Goal: Contribute content: Add original content to the website for others to see

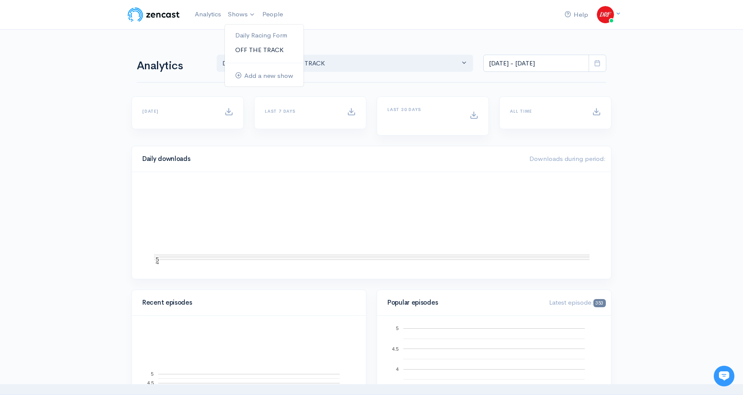
click at [253, 45] on link "OFF THE TRACK" at bounding box center [264, 50] width 79 height 15
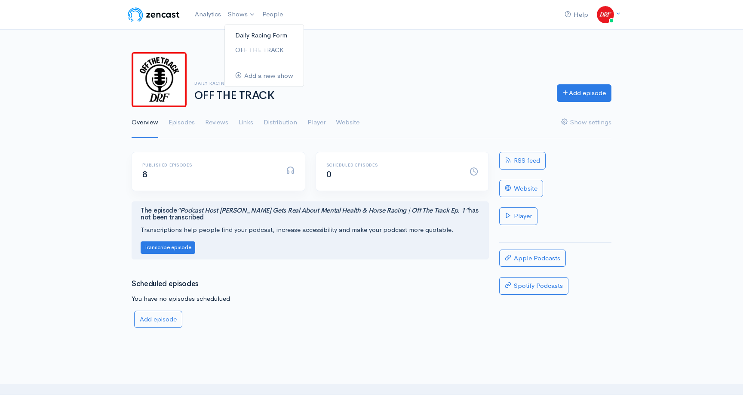
click at [251, 36] on link "Daily Racing Form" at bounding box center [264, 35] width 79 height 15
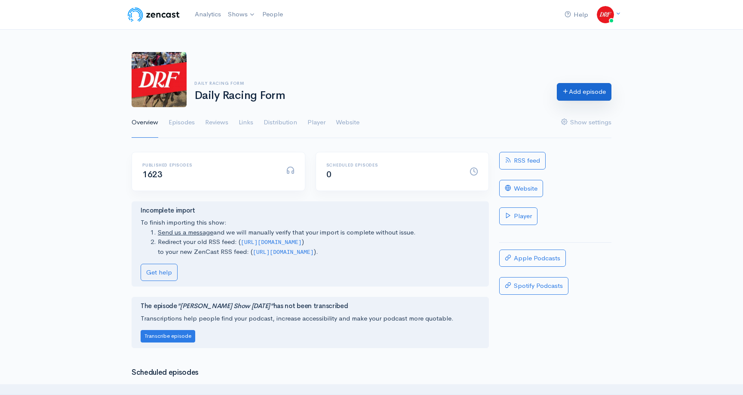
click at [577, 92] on link "Add episode" at bounding box center [584, 92] width 55 height 18
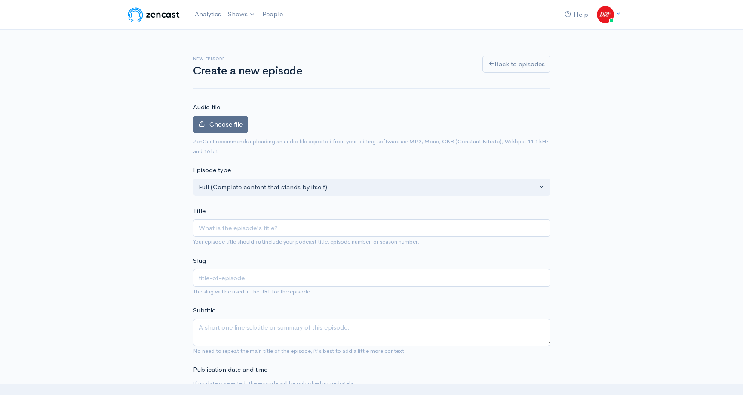
click at [246, 120] on label "Choose file" at bounding box center [220, 125] width 55 height 18
click at [0, 0] on input "Choose file" at bounding box center [0, 0] width 0 height 0
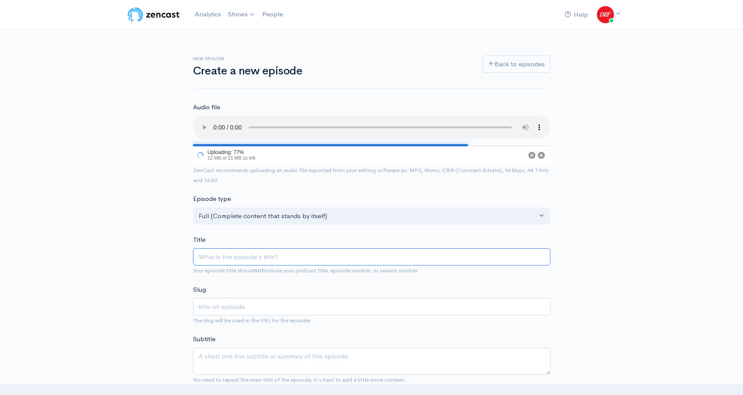
click at [335, 254] on input "Title" at bounding box center [371, 257] width 357 height 18
paste input "G1 [PERSON_NAME] @ [US_STATE][GEOGRAPHIC_DATA] | DRF [DATE] ROTD"
type input "G1 [PERSON_NAME] @ [US_STATE][GEOGRAPHIC_DATA] | DRF [DATE] ROTD"
type input "g1-[PERSON_NAME]-[US_STATE]-downs-drf-[DATE]-rotd"
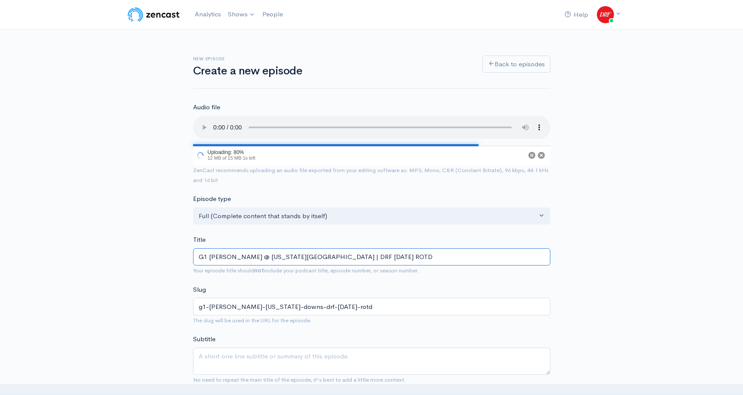
type input "G1 [PERSON_NAME] @ [US_STATE][GEOGRAPHIC_DATA] | DRF [DATE] ROTD"
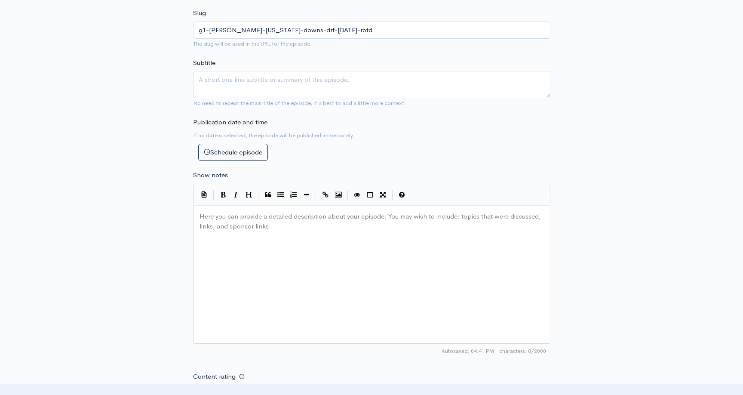
scroll to position [3, 0]
click at [326, 224] on div "Here you can provide a detailed description about your episode. You may wish to…" at bounding box center [382, 285] width 369 height 150
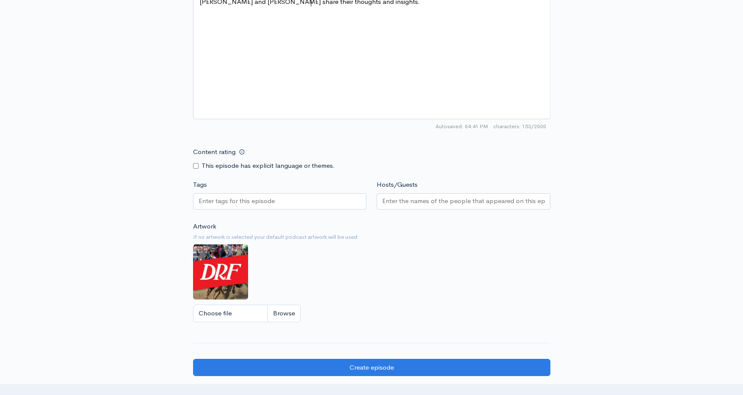
scroll to position [562, 0]
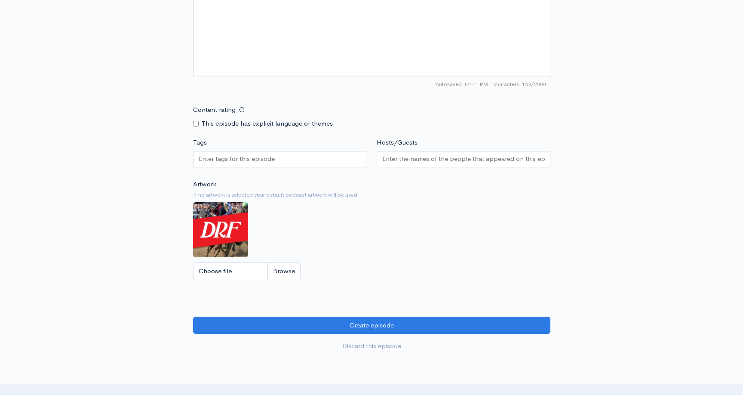
click at [279, 160] on div at bounding box center [280, 159] width 174 height 16
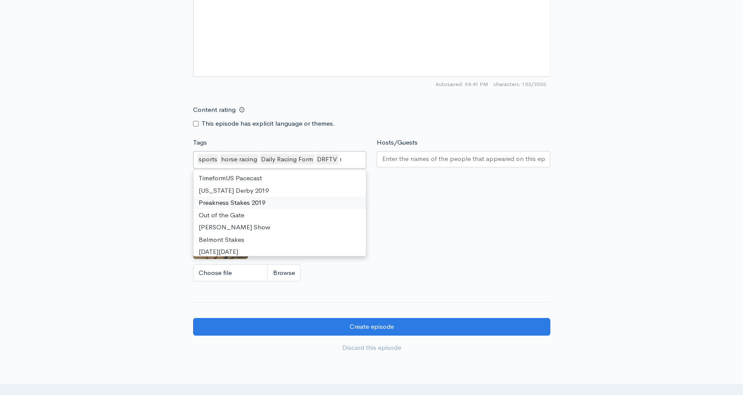
scroll to position [384, 0]
type input "race"
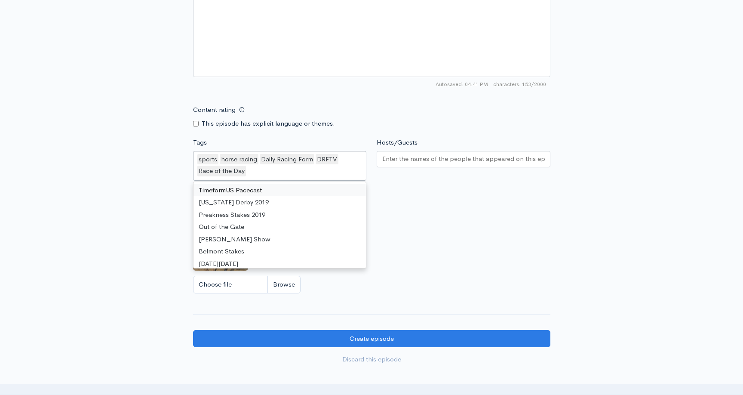
click at [411, 152] on div at bounding box center [464, 159] width 174 height 16
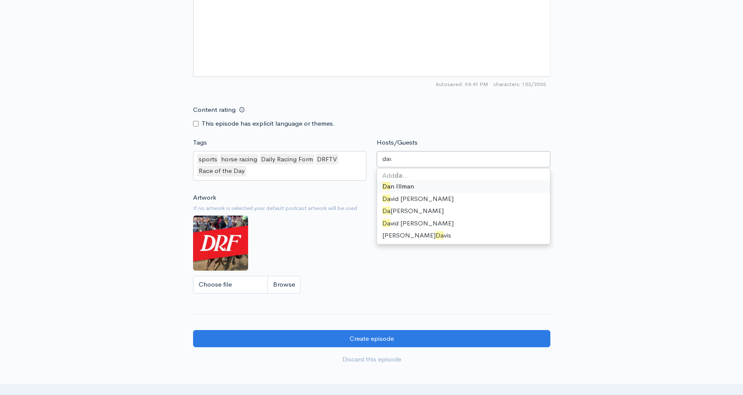
type input "[PERSON_NAME]"
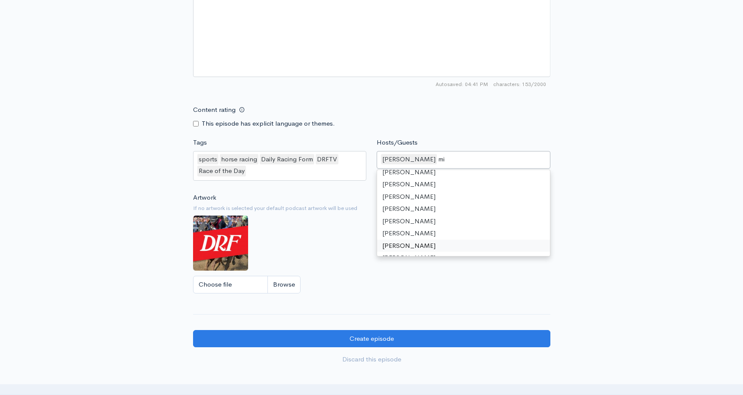
scroll to position [12, 0]
type input "[PERSON_NAME]"
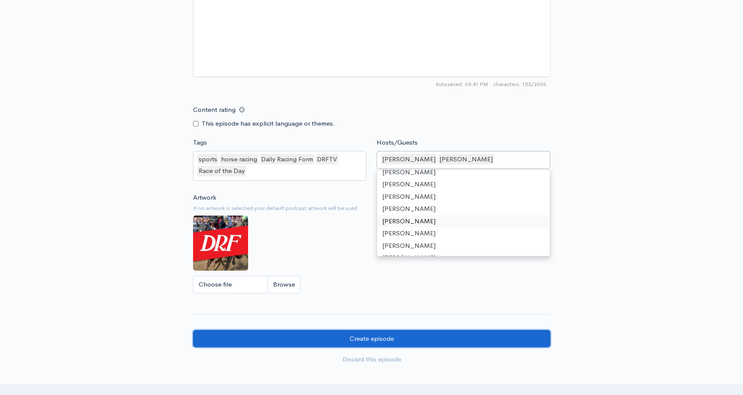
click at [333, 331] on input "Create episode" at bounding box center [371, 339] width 357 height 18
